Goal: Transaction & Acquisition: Purchase product/service

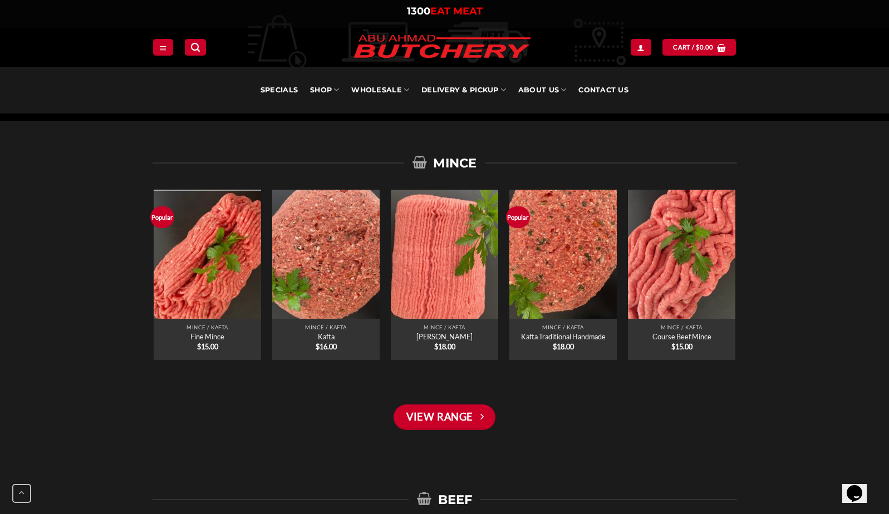
scroll to position [779, 0]
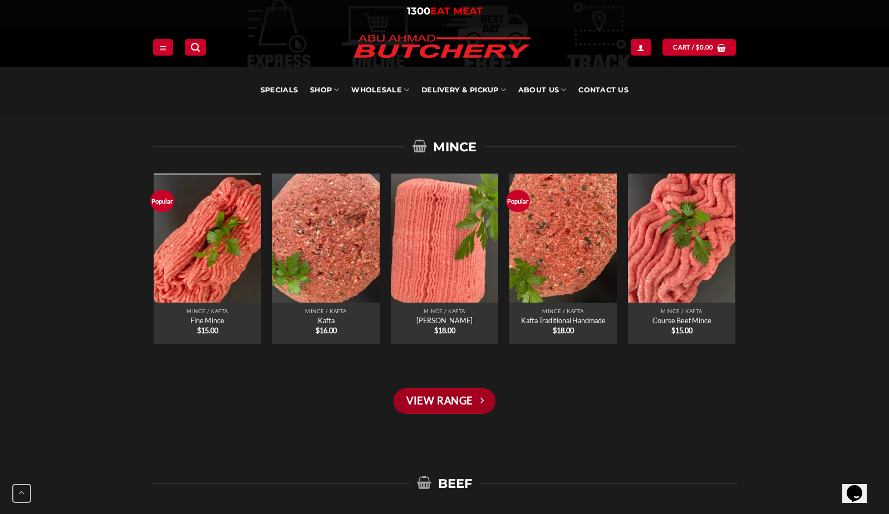
click at [467, 402] on link "View Range" at bounding box center [444, 402] width 101 height 26
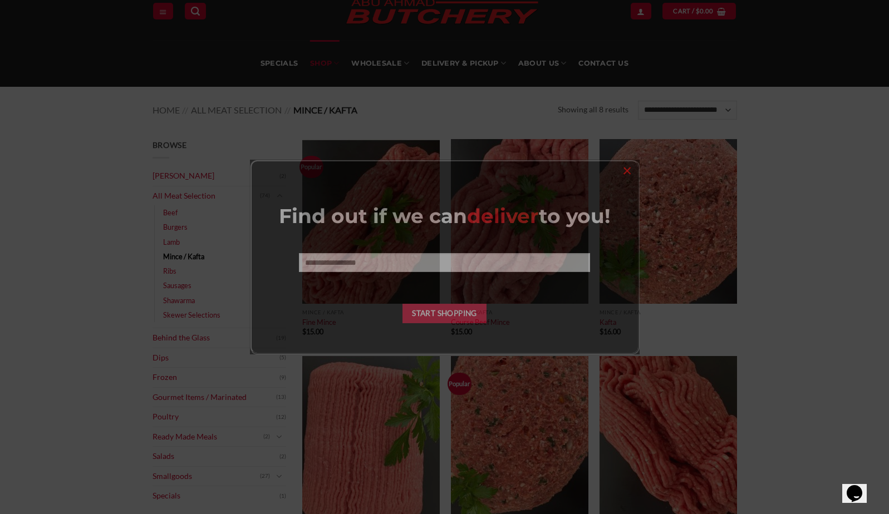
scroll to position [56, 0]
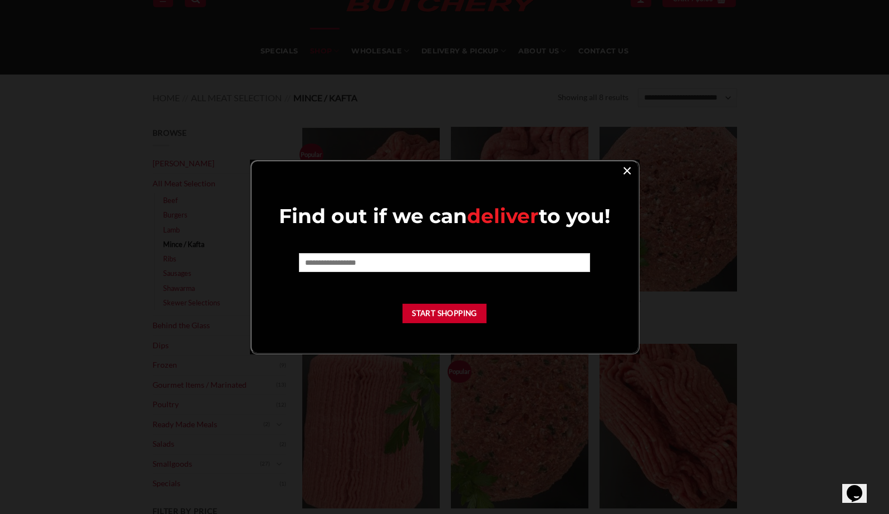
click at [622, 168] on link "×" at bounding box center [627, 170] width 16 height 15
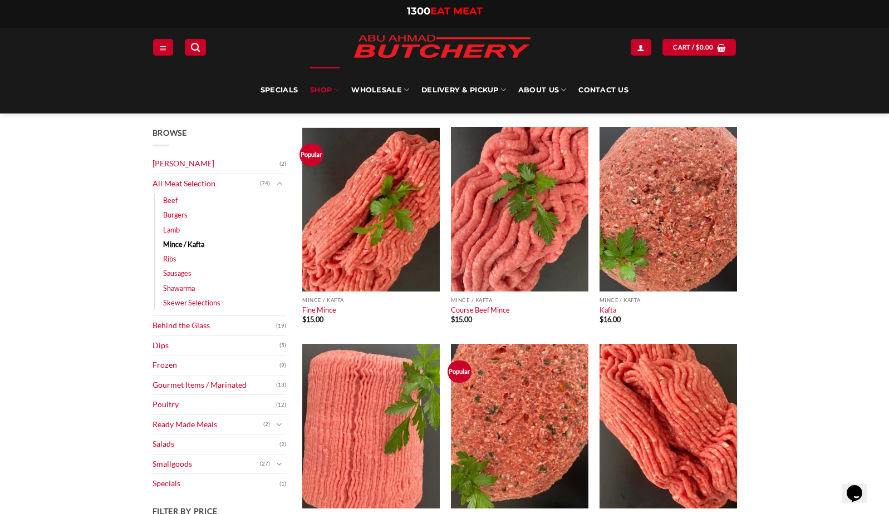
scroll to position [0, 0]
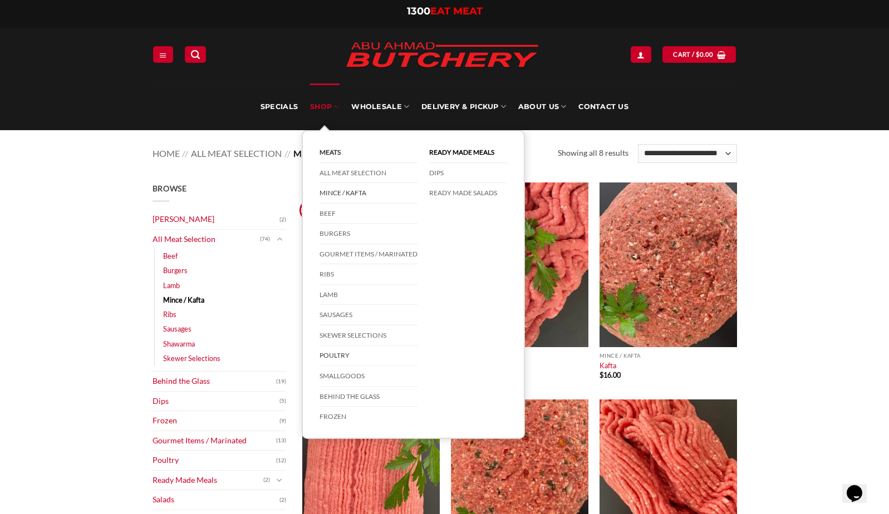
click at [344, 355] on link "Poultry" at bounding box center [369, 356] width 98 height 21
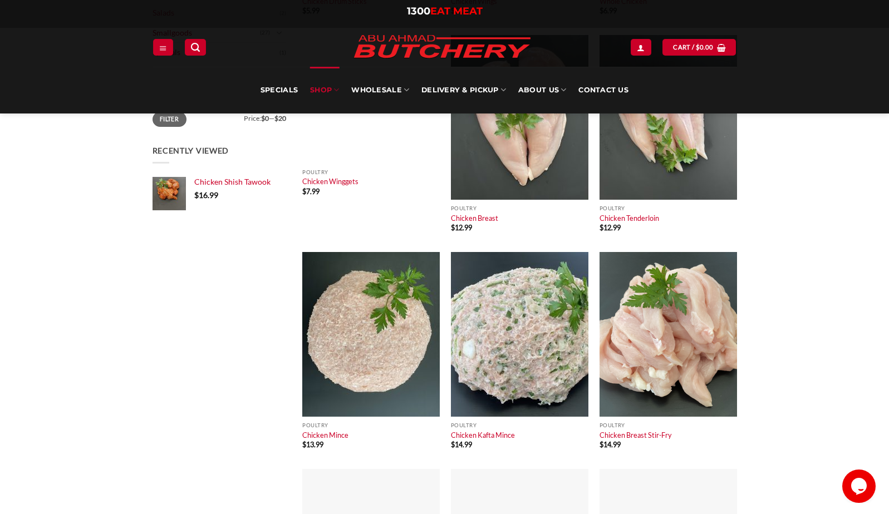
scroll to position [501, 0]
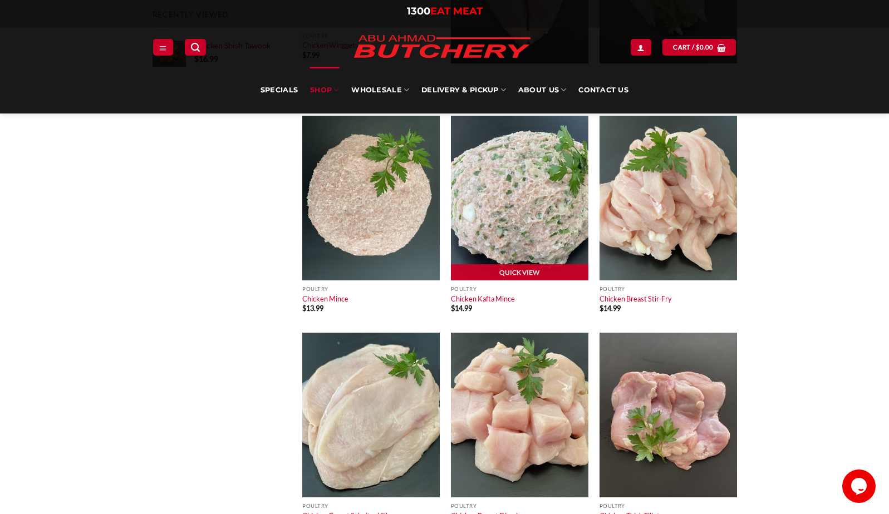
click at [538, 226] on img at bounding box center [520, 198] width 138 height 165
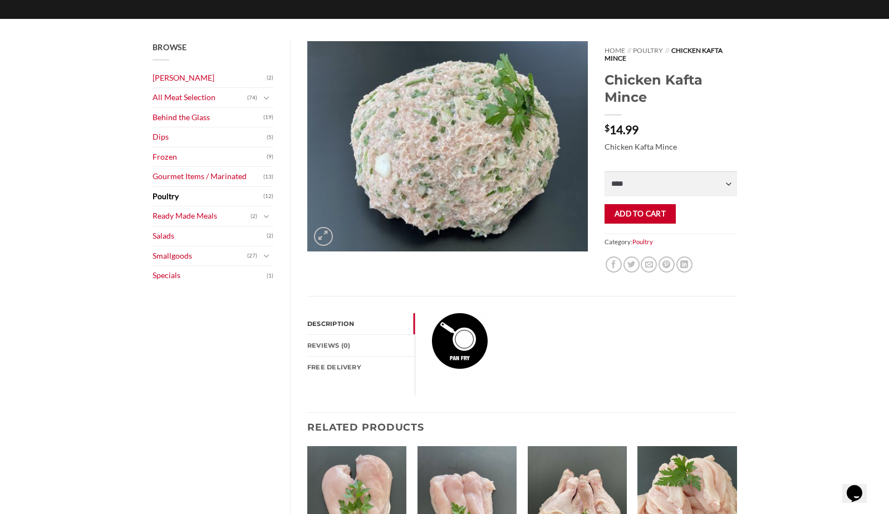
scroll to position [56, 0]
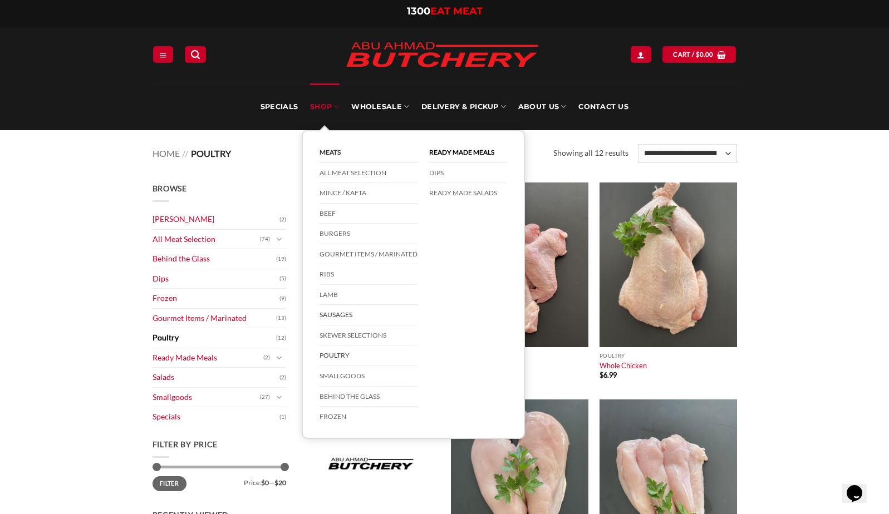
click at [341, 313] on link "Sausages" at bounding box center [369, 315] width 98 height 21
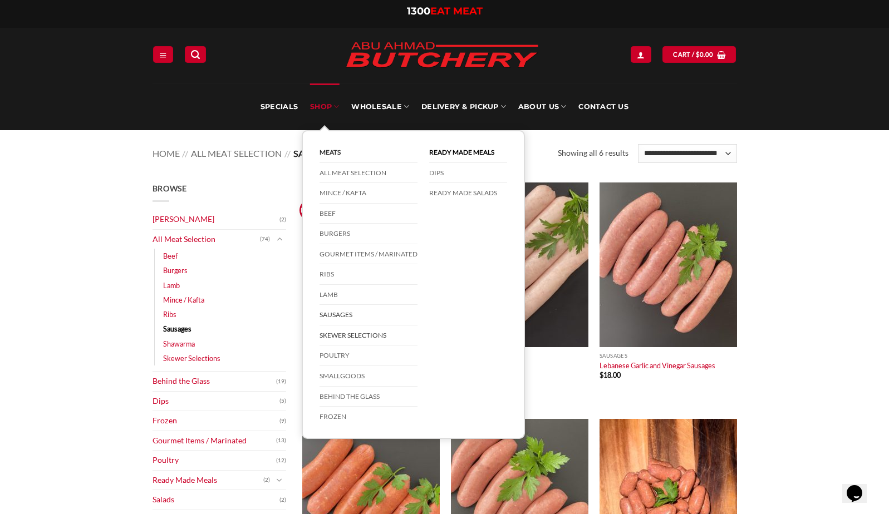
click at [355, 331] on link "Skewer Selections" at bounding box center [369, 336] width 98 height 21
